Goal: Task Accomplishment & Management: Complete application form

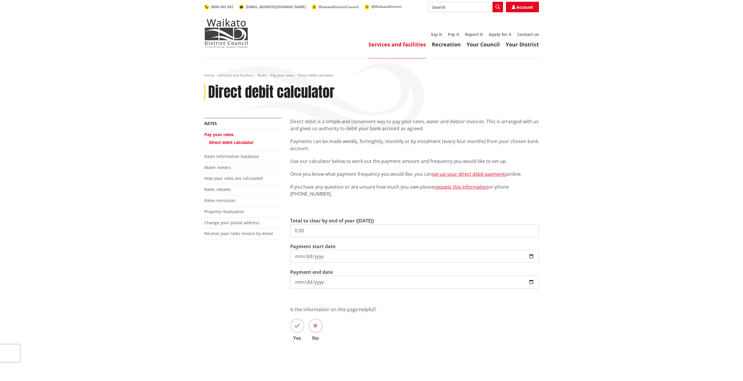
click at [228, 134] on link "Pay your rates" at bounding box center [218, 135] width 29 height 6
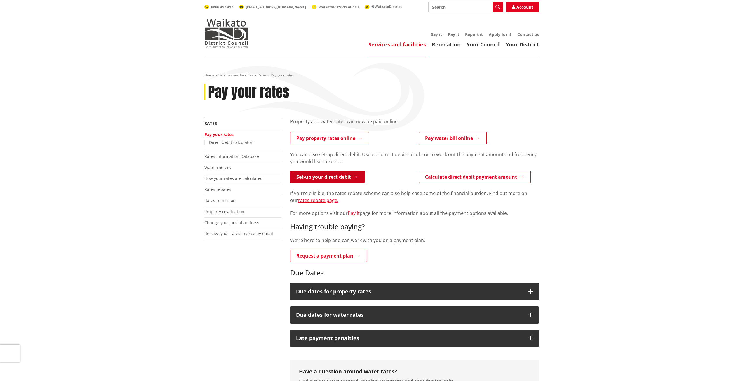
click at [326, 175] on link "Set-up your direct debit" at bounding box center [327, 177] width 74 height 12
